Goal: Information Seeking & Learning: Learn about a topic

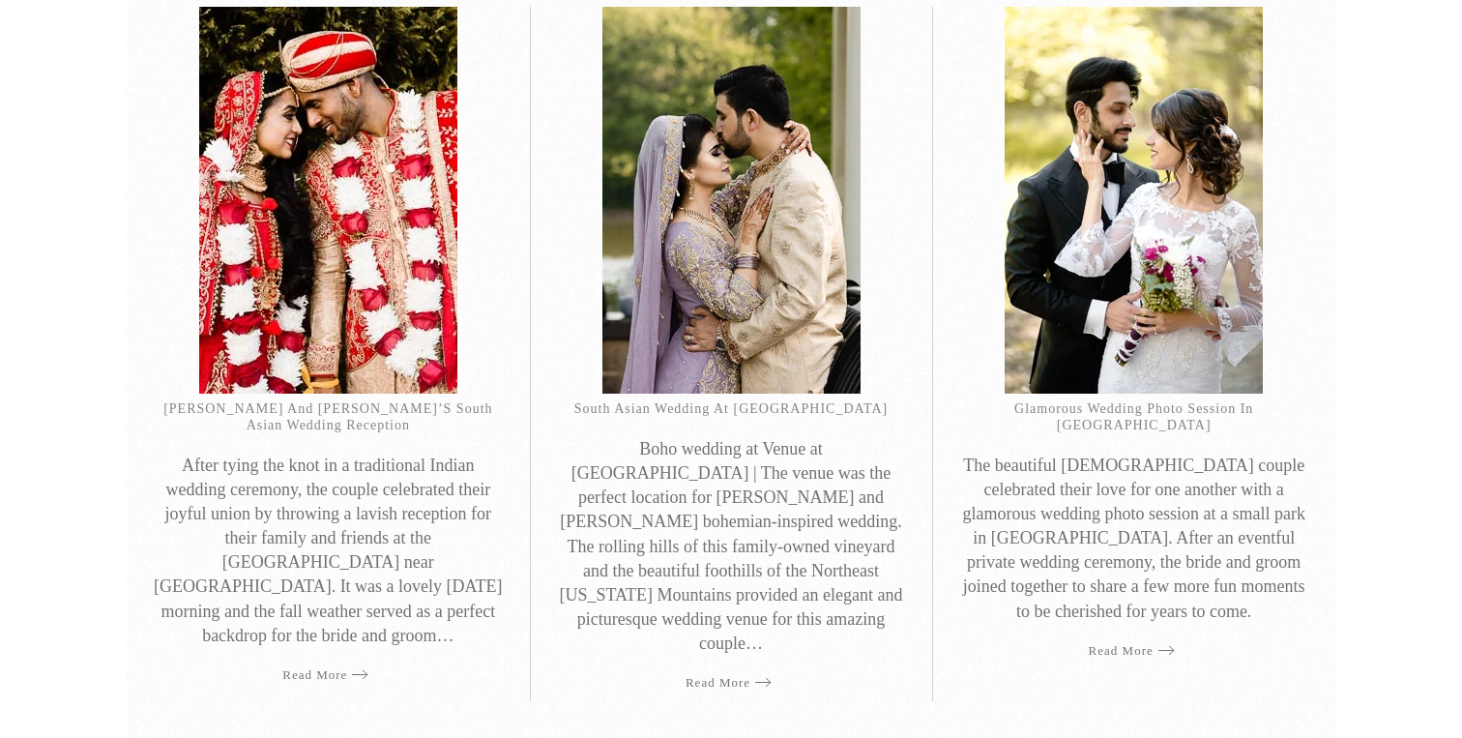
scroll to position [866, 0]
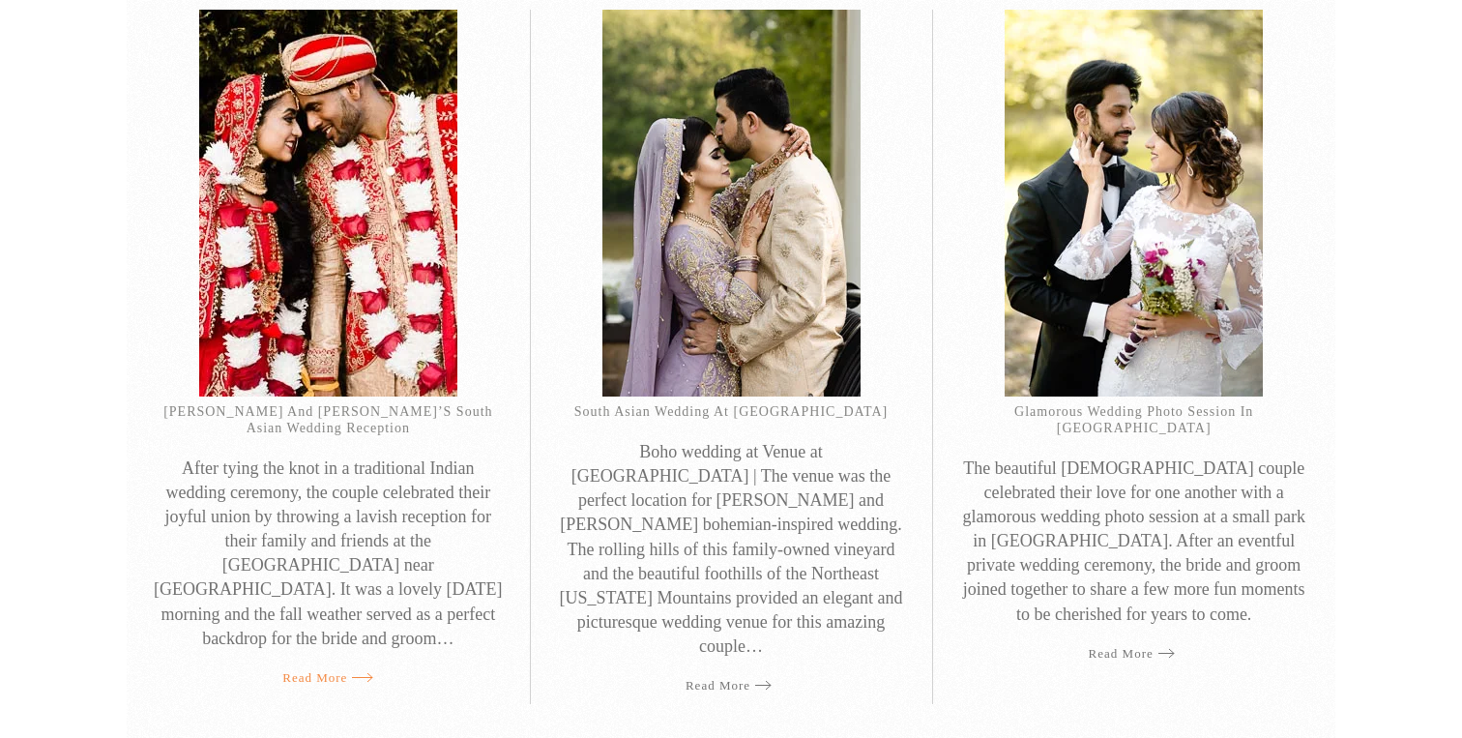
click at [326, 659] on link "Read more" at bounding box center [327, 678] width 91 height 38
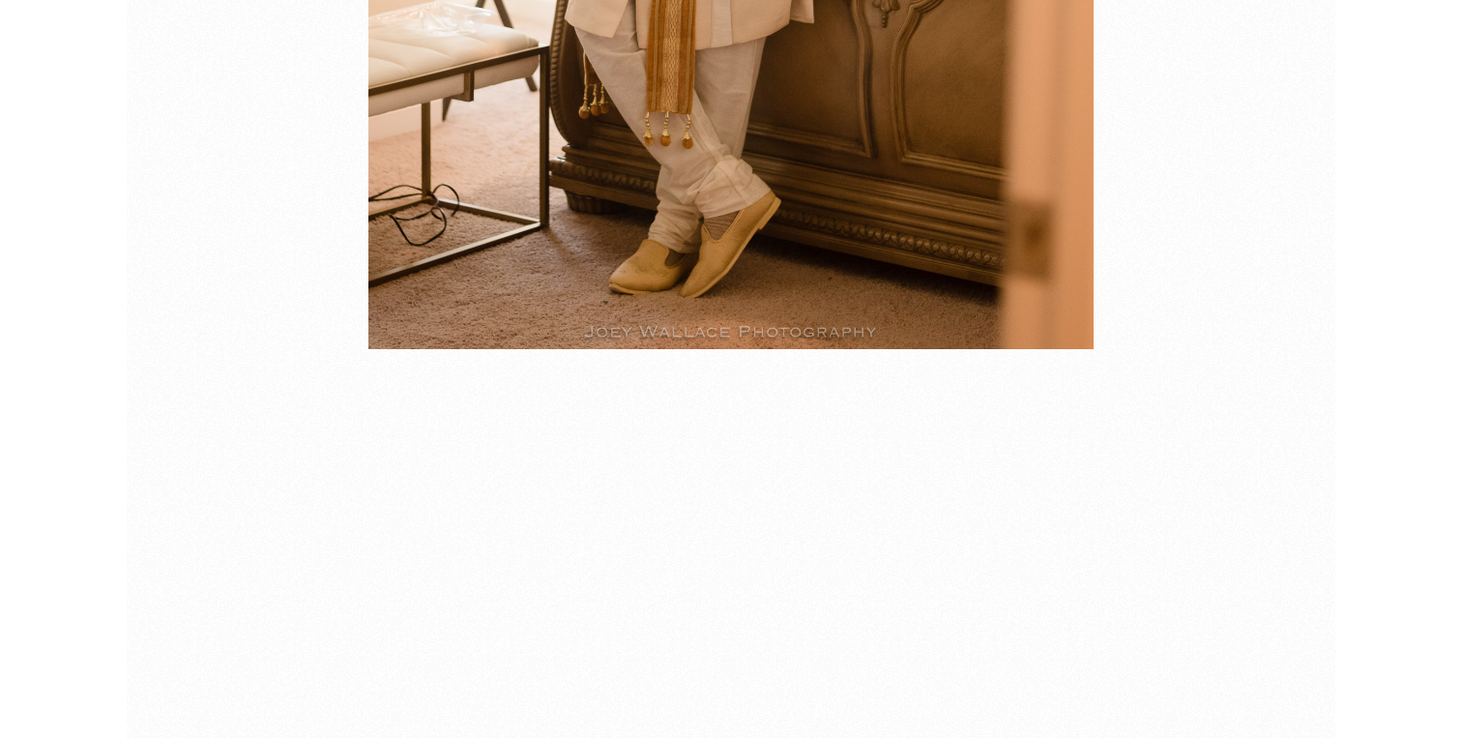
scroll to position [14316, 0]
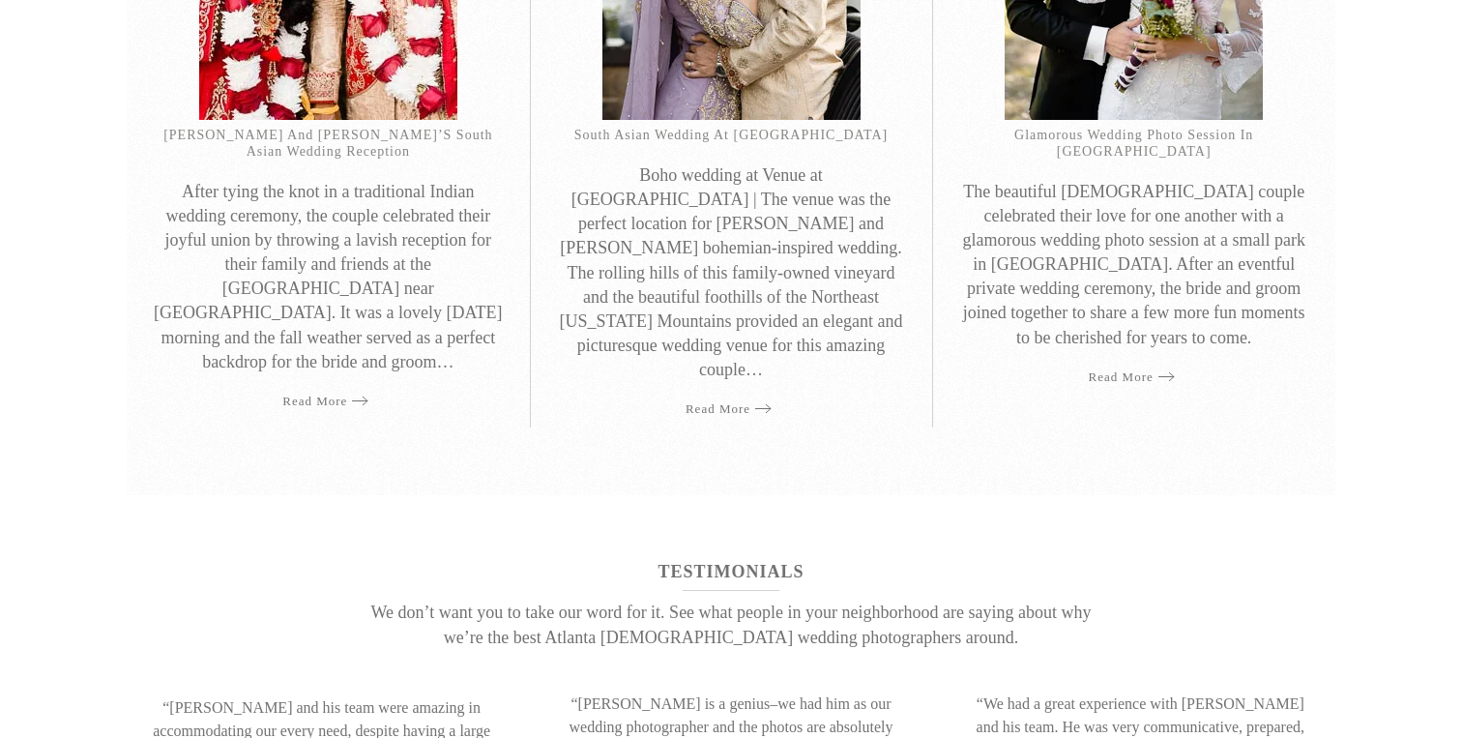
scroll to position [1750, 0]
